Goal: Information Seeking & Learning: Learn about a topic

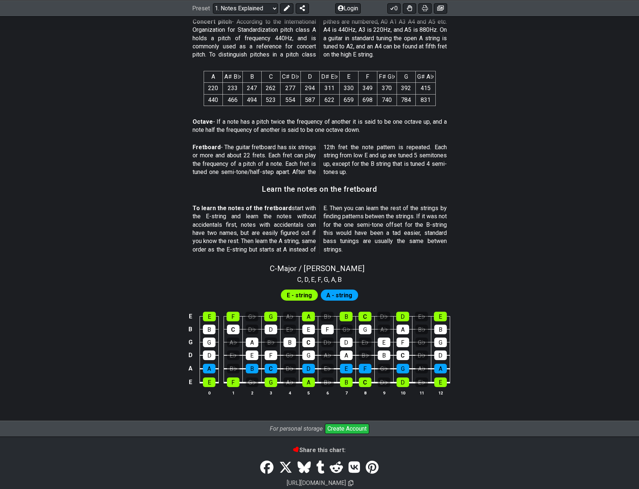
scroll to position [538, 0]
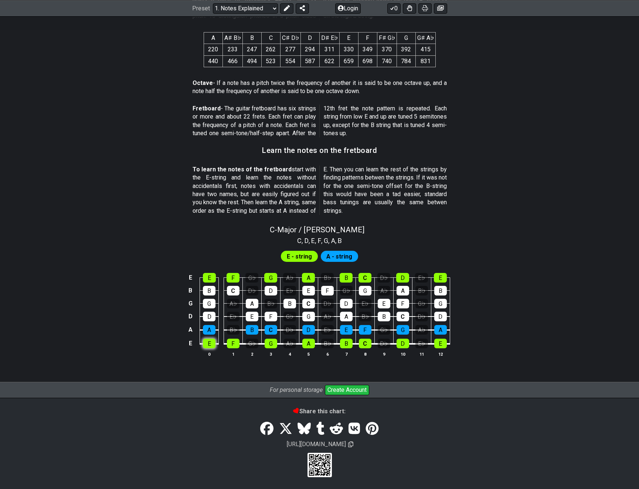
click at [208, 342] on tbody "E E F G♭ G A♭ A B♭ B C D♭ D E♭ E B B C D♭ D E♭ E F G♭ G A♭ A B♭ B G G A♭ A B♭ B…" at bounding box center [318, 308] width 264 height 87
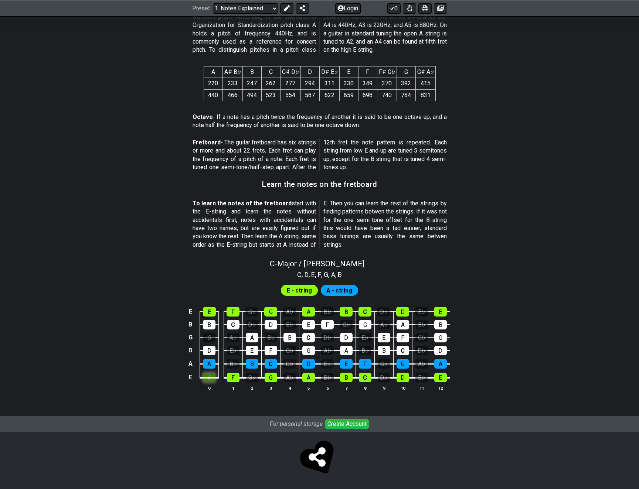
scroll to position [504, 0]
click at [212, 378] on div "E" at bounding box center [209, 378] width 13 height 10
click at [210, 379] on div "E" at bounding box center [209, 378] width 13 height 10
click at [210, 378] on div "E" at bounding box center [209, 378] width 13 height 10
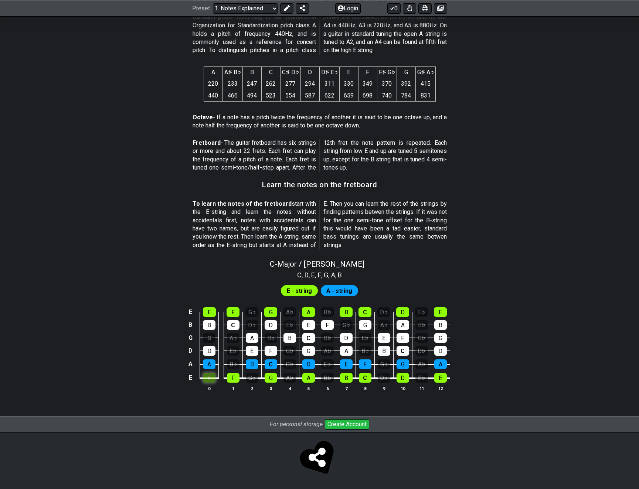
click at [210, 378] on div "E" at bounding box center [209, 378] width 13 height 10
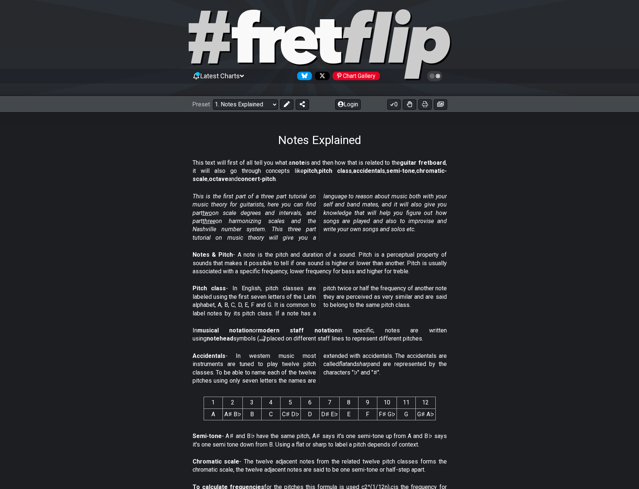
scroll to position [0, 0]
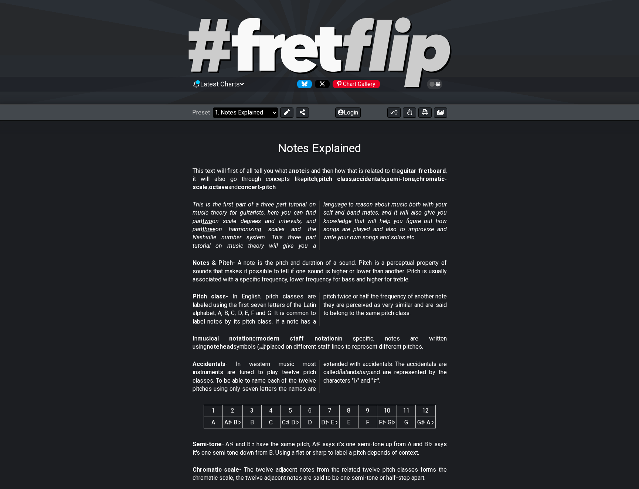
click at [250, 115] on select "Welcome to #fretflip! Initial Preset Custom Preset Minor Pentatonic Major Penta…" at bounding box center [245, 113] width 65 height 10
click at [213, 108] on select "Welcome to #fretflip! Initial Preset Custom Preset Minor Pentatonic Major Penta…" at bounding box center [245, 113] width 65 height 10
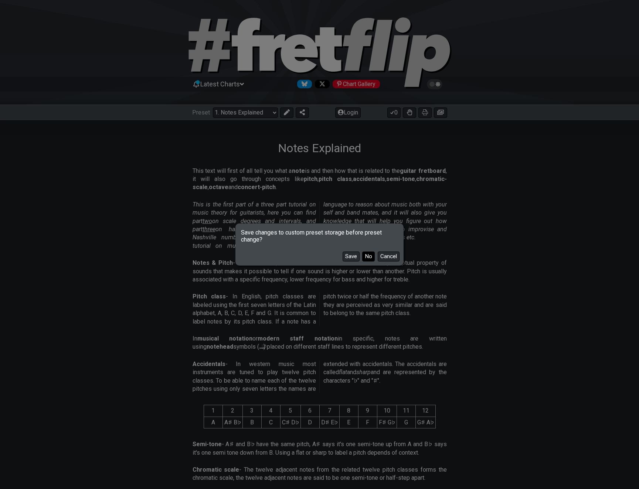
click at [370, 257] on button "No" at bounding box center [368, 257] width 13 height 10
select select "/scale-degrees-and-intervals"
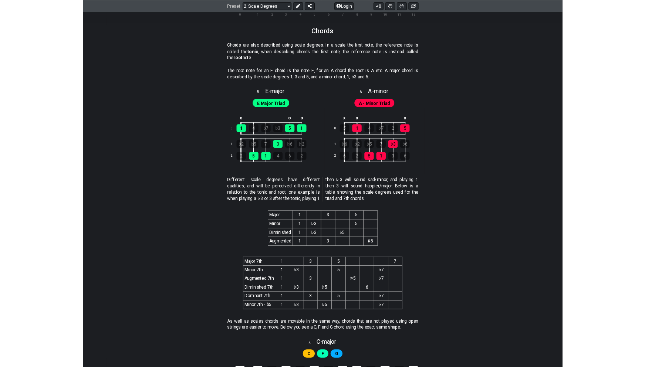
scroll to position [1199, 0]
